Goal: Task Accomplishment & Management: Manage account settings

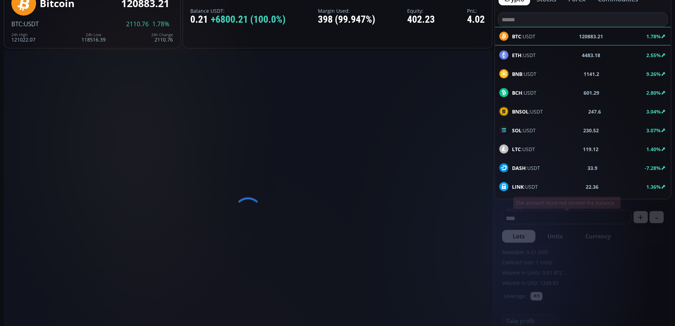
type input "********"
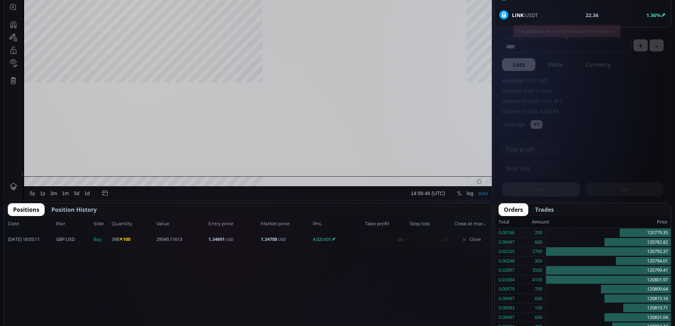
scroll to position [98, 0]
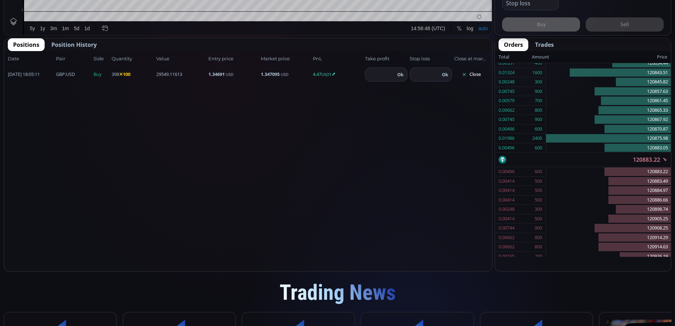
click at [477, 72] on button "Close" at bounding box center [471, 74] width 34 height 11
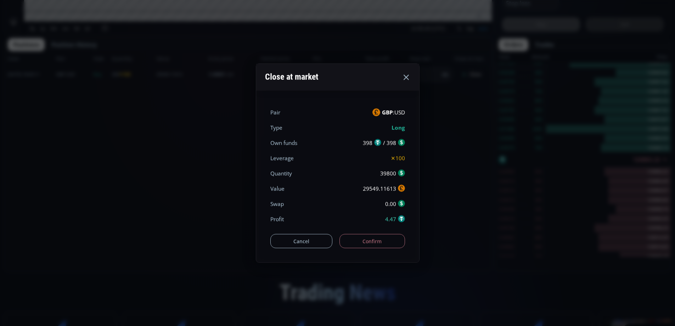
click at [384, 247] on button "Confirm" at bounding box center [372, 241] width 66 height 14
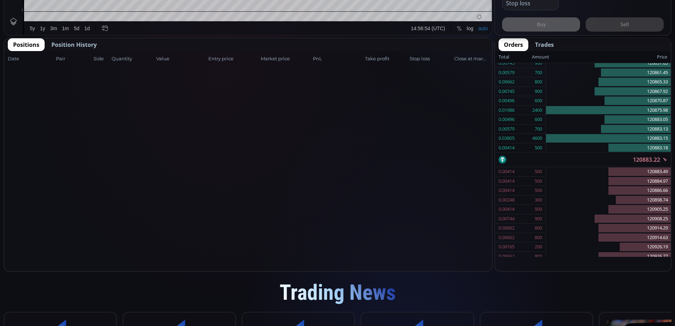
scroll to position [291, 0]
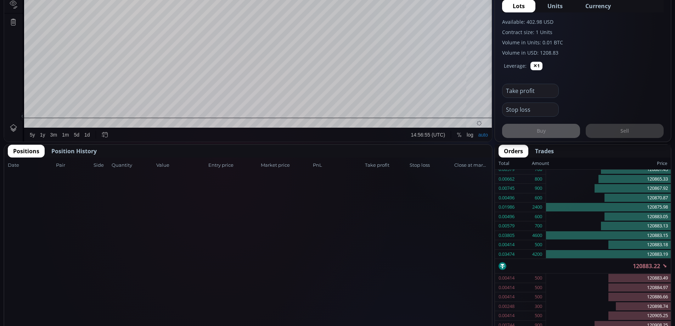
click at [88, 149] on span "Position History" at bounding box center [73, 151] width 45 height 9
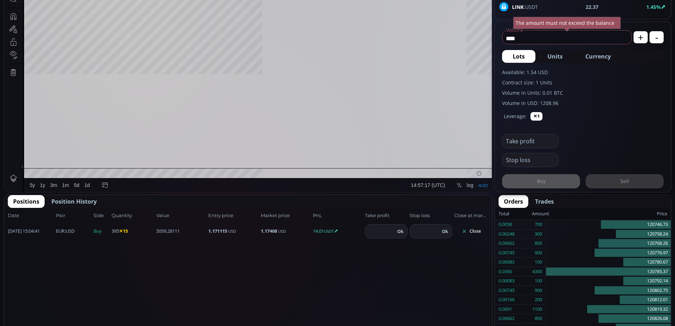
scroll to position [98, 0]
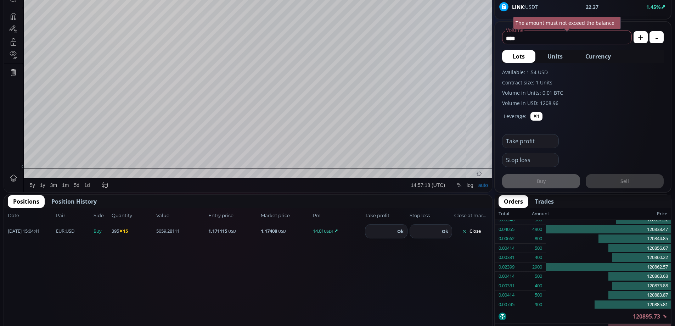
click at [478, 230] on button "Close" at bounding box center [471, 230] width 34 height 11
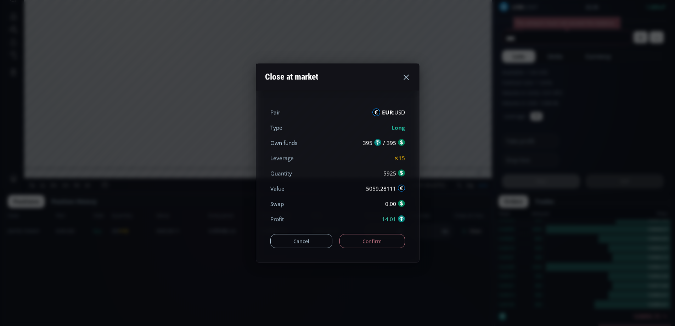
click at [390, 238] on button "Confirm" at bounding box center [372, 241] width 66 height 14
